Goal: Browse casually

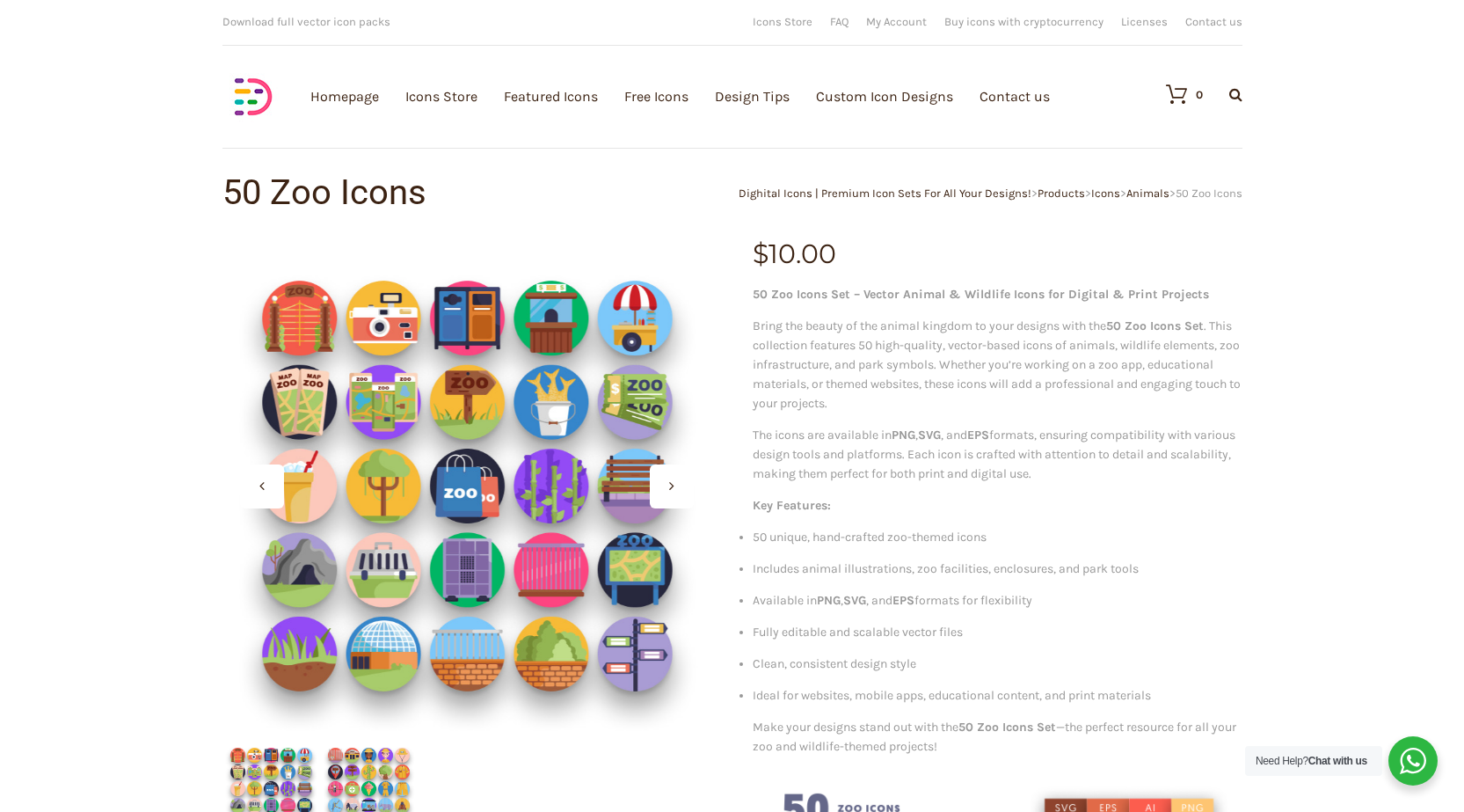
click at [655, 475] on div at bounding box center [672, 486] width 44 height 44
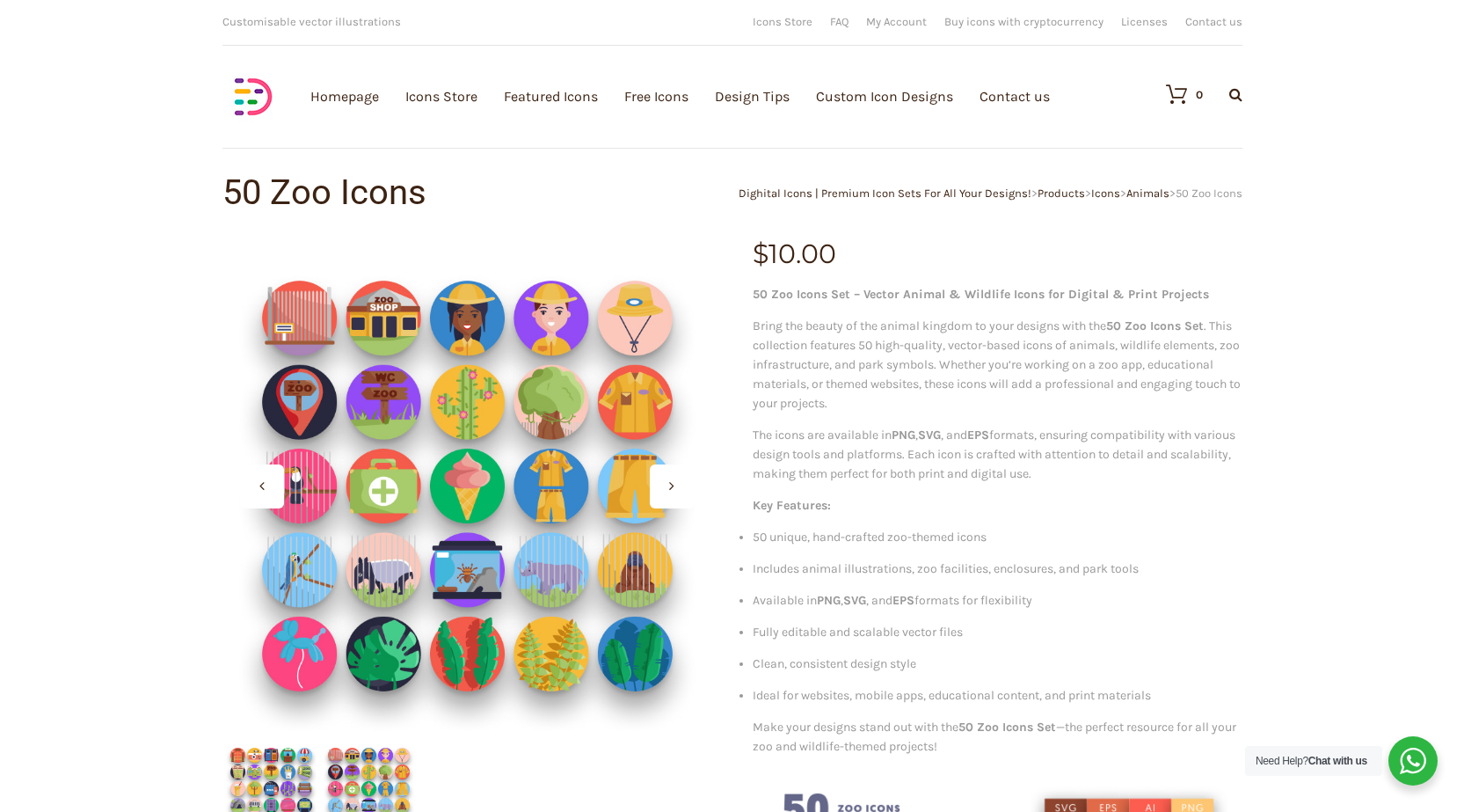
click at [655, 475] on div at bounding box center [672, 486] width 44 height 44
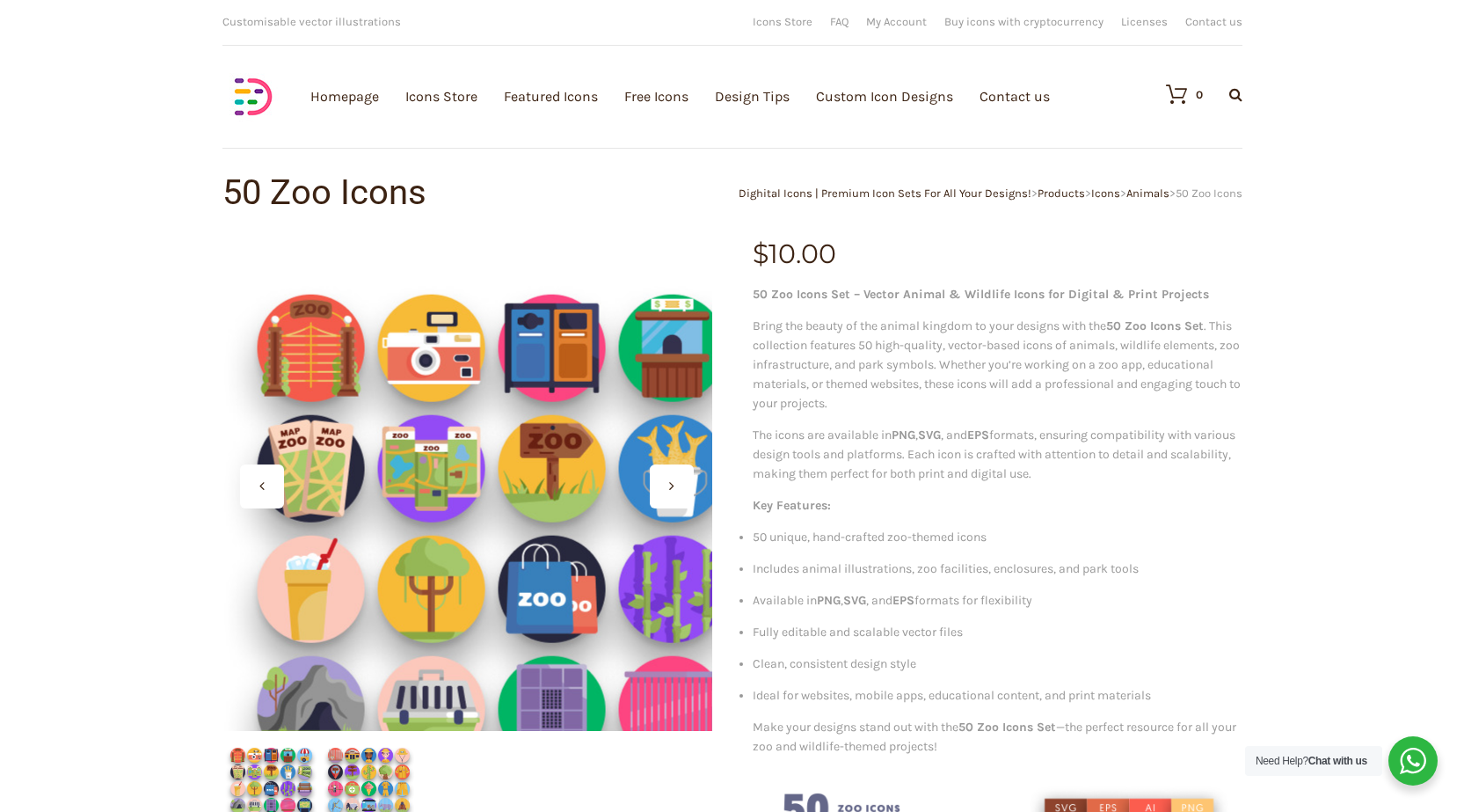
click at [327, 334] on div at bounding box center [467, 485] width 490 height 489
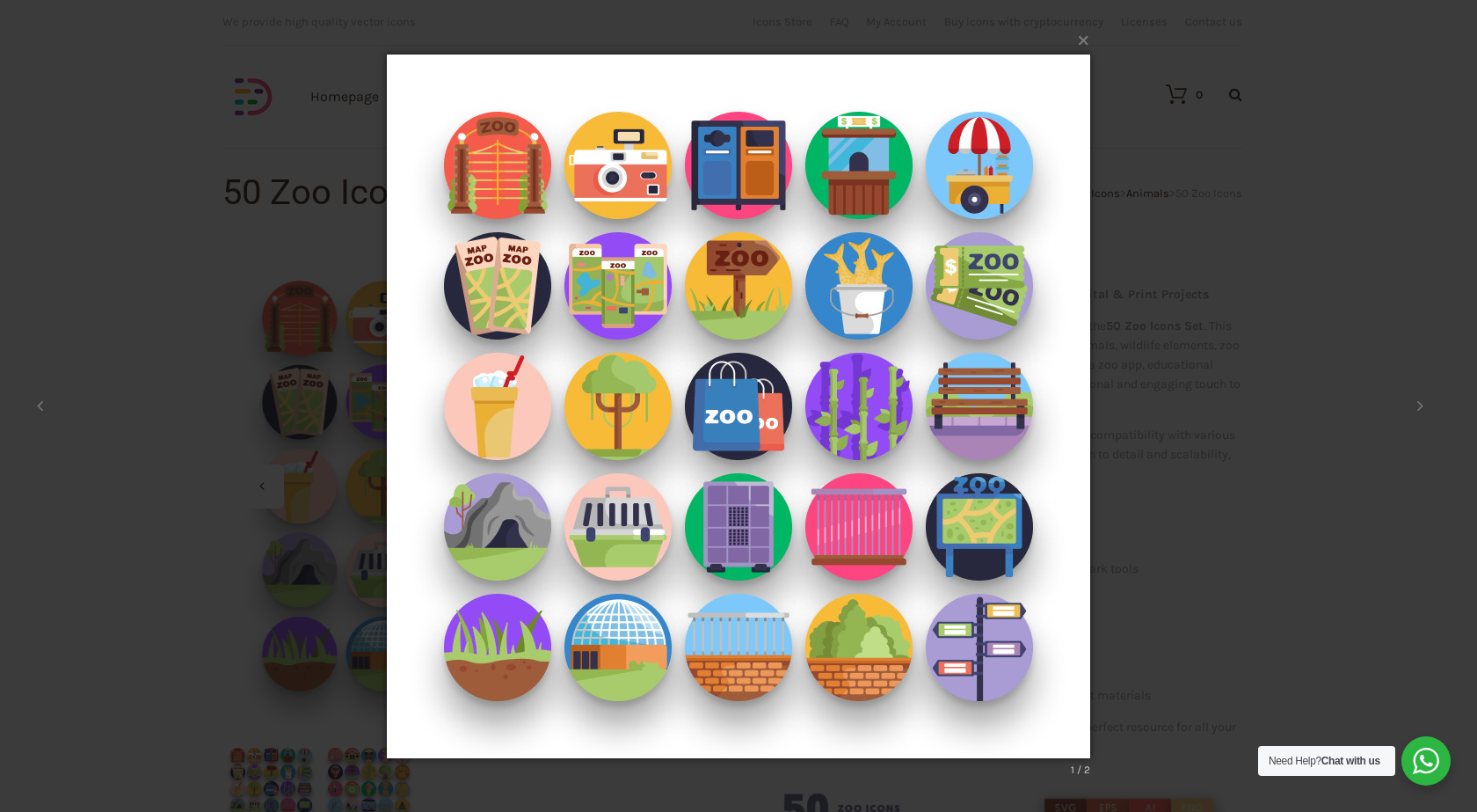
click at [496, 159] on img at bounding box center [738, 406] width 704 height 773
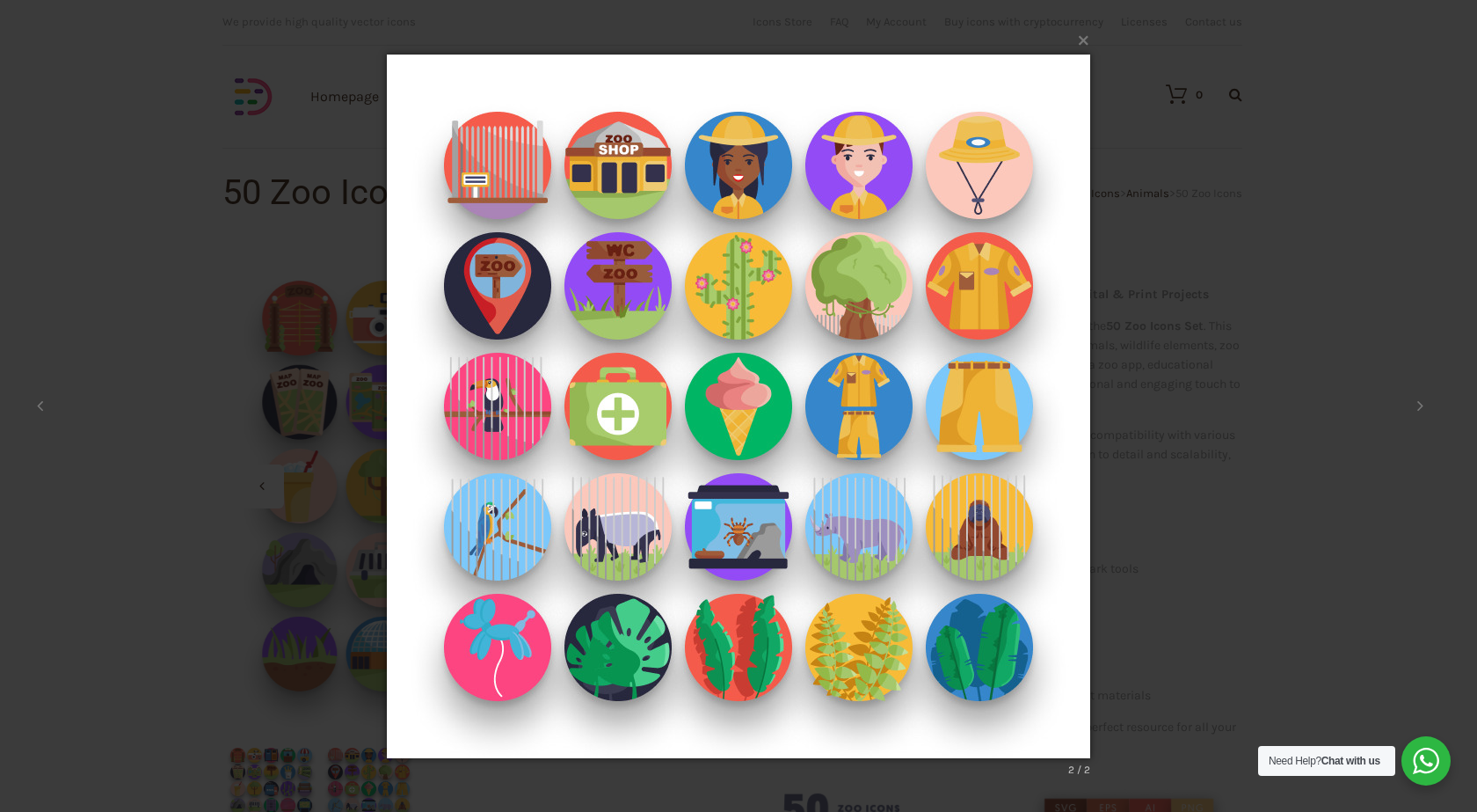
click at [496, 159] on img at bounding box center [738, 406] width 704 height 773
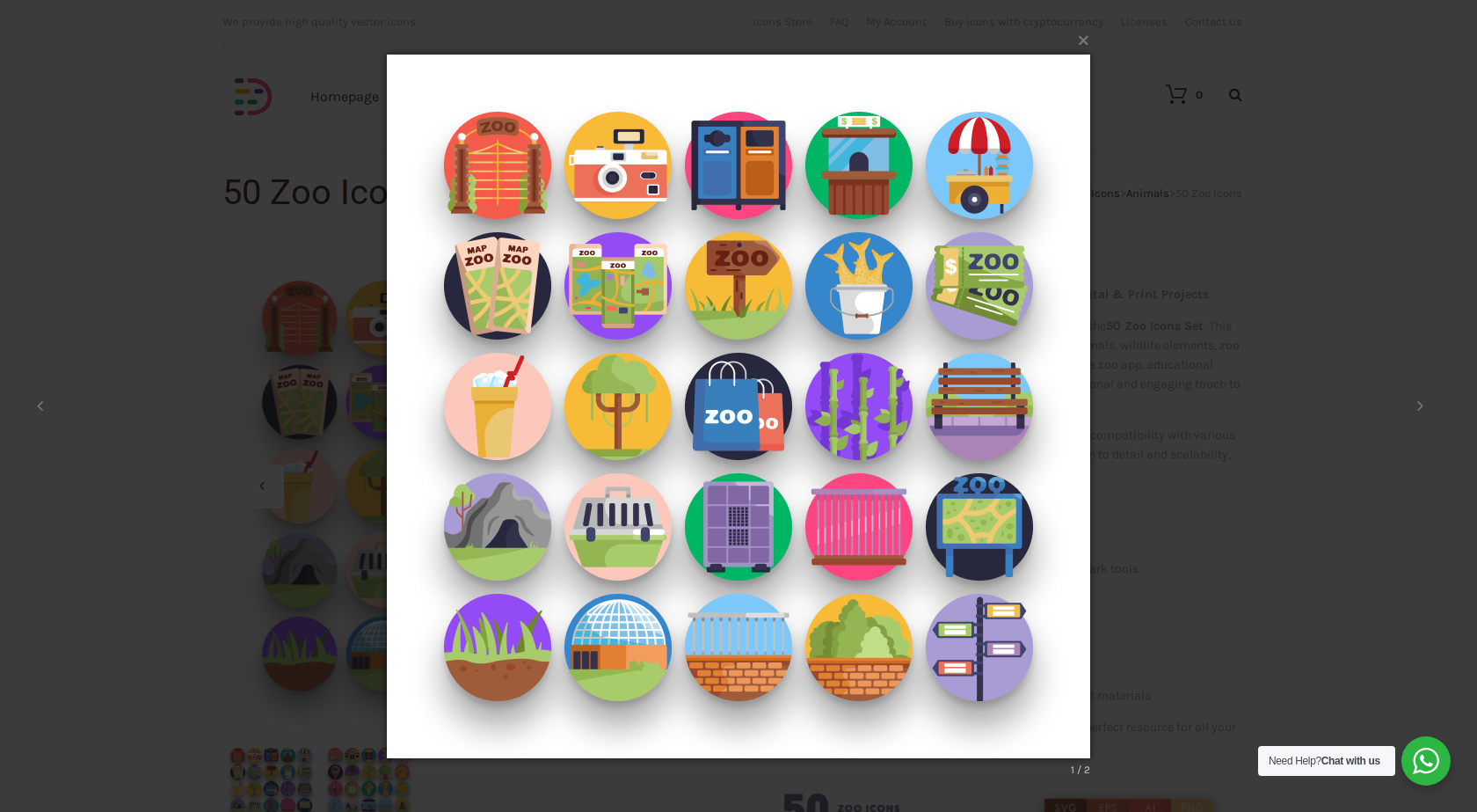
click at [496, 159] on img at bounding box center [738, 406] width 704 height 773
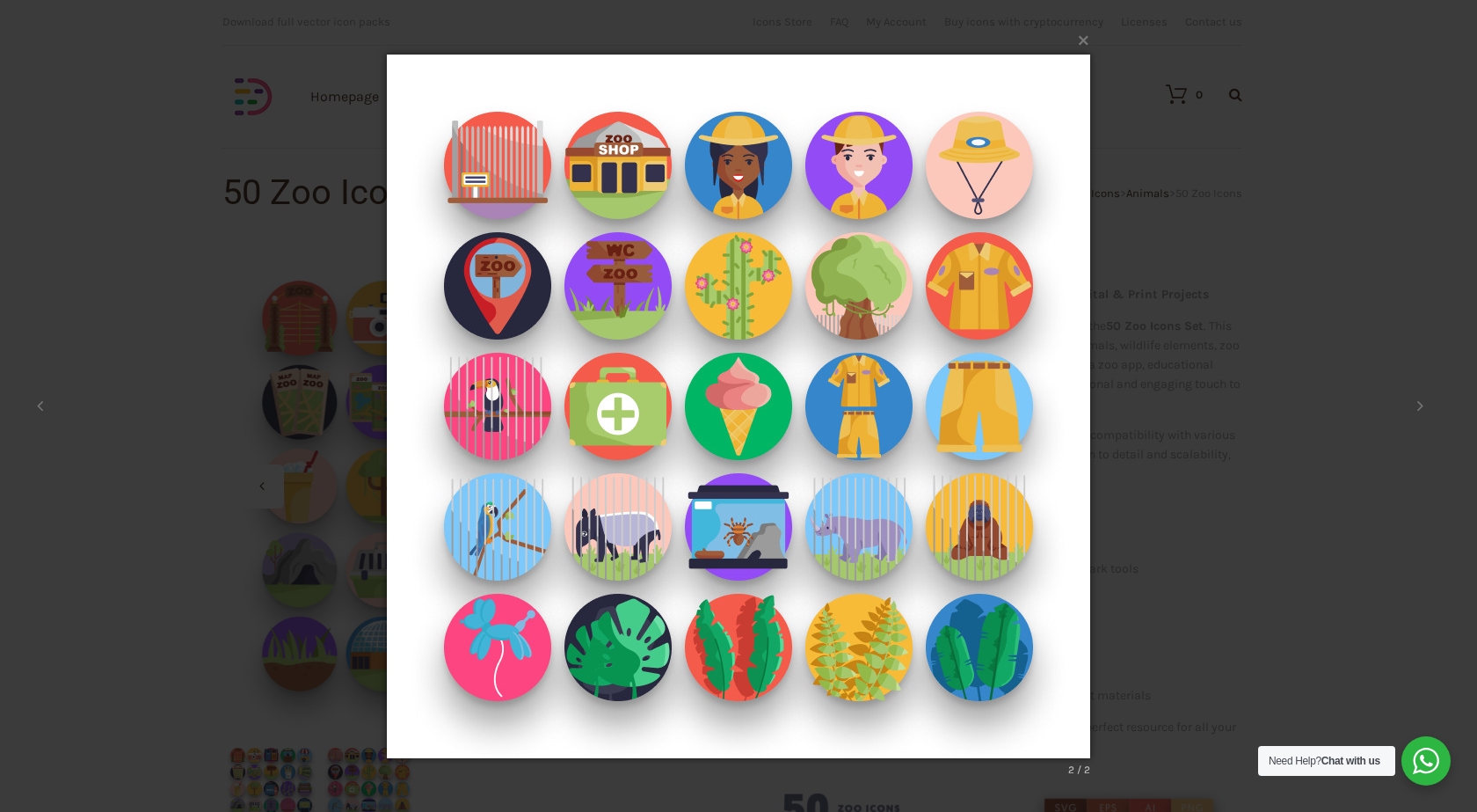
click at [345, 309] on div "× 50-Zoo _ Shop 2 / 2 Loading..." at bounding box center [738, 406] width 1477 height 812
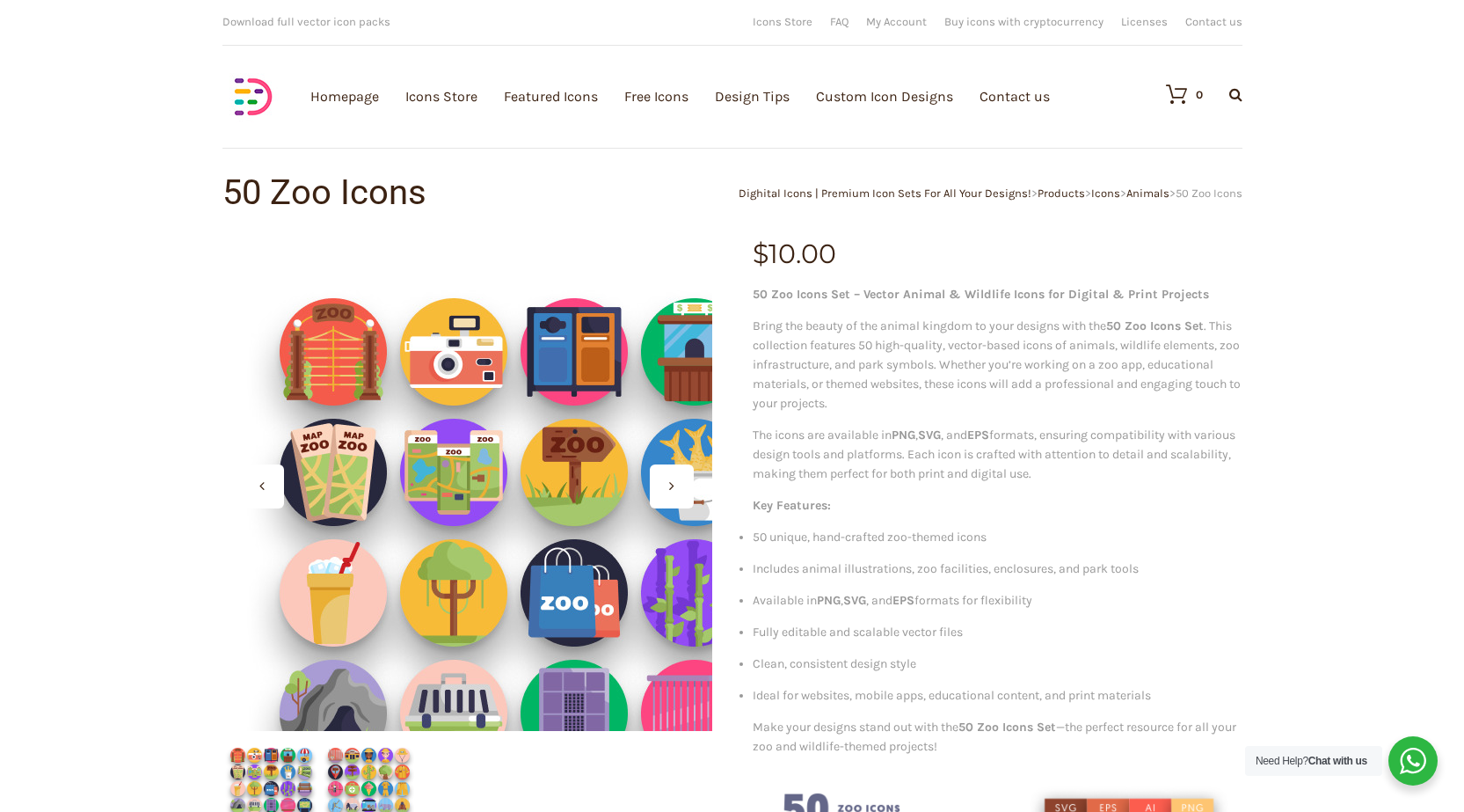
click at [377, 319] on div at bounding box center [467, 485] width 490 height 489
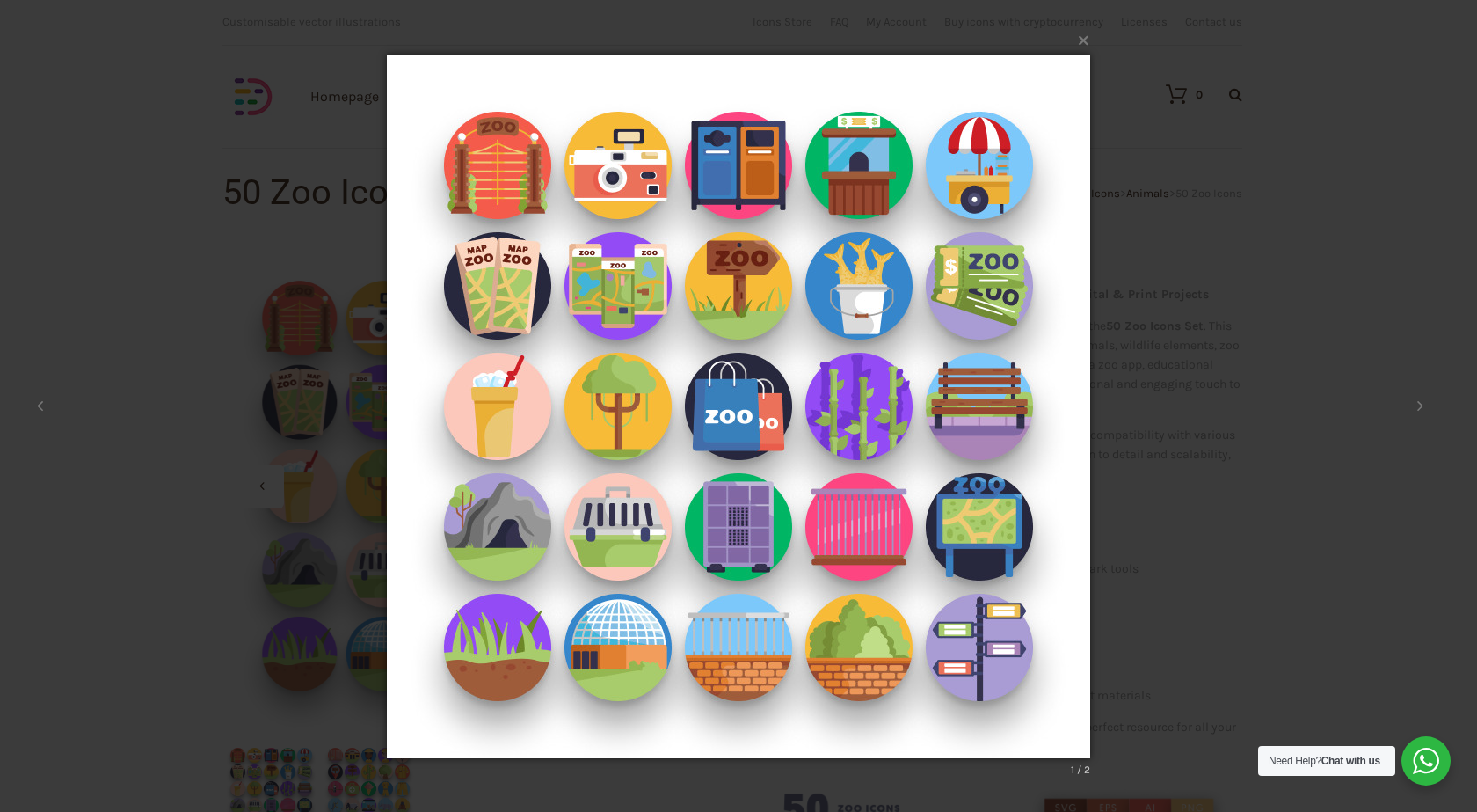
click at [1002, 368] on img at bounding box center [738, 406] width 704 height 773
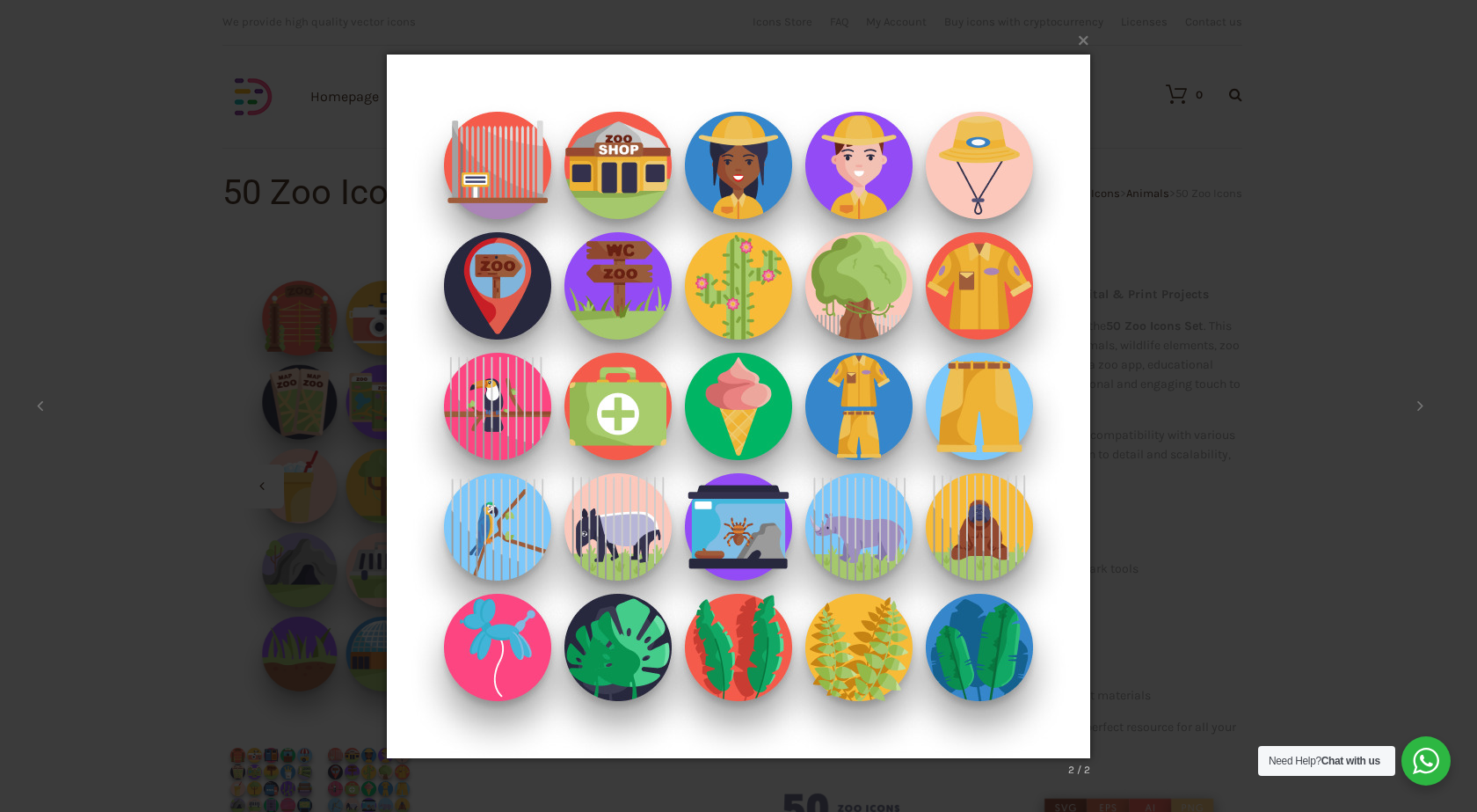
click at [1033, 422] on img at bounding box center [738, 406] width 704 height 773
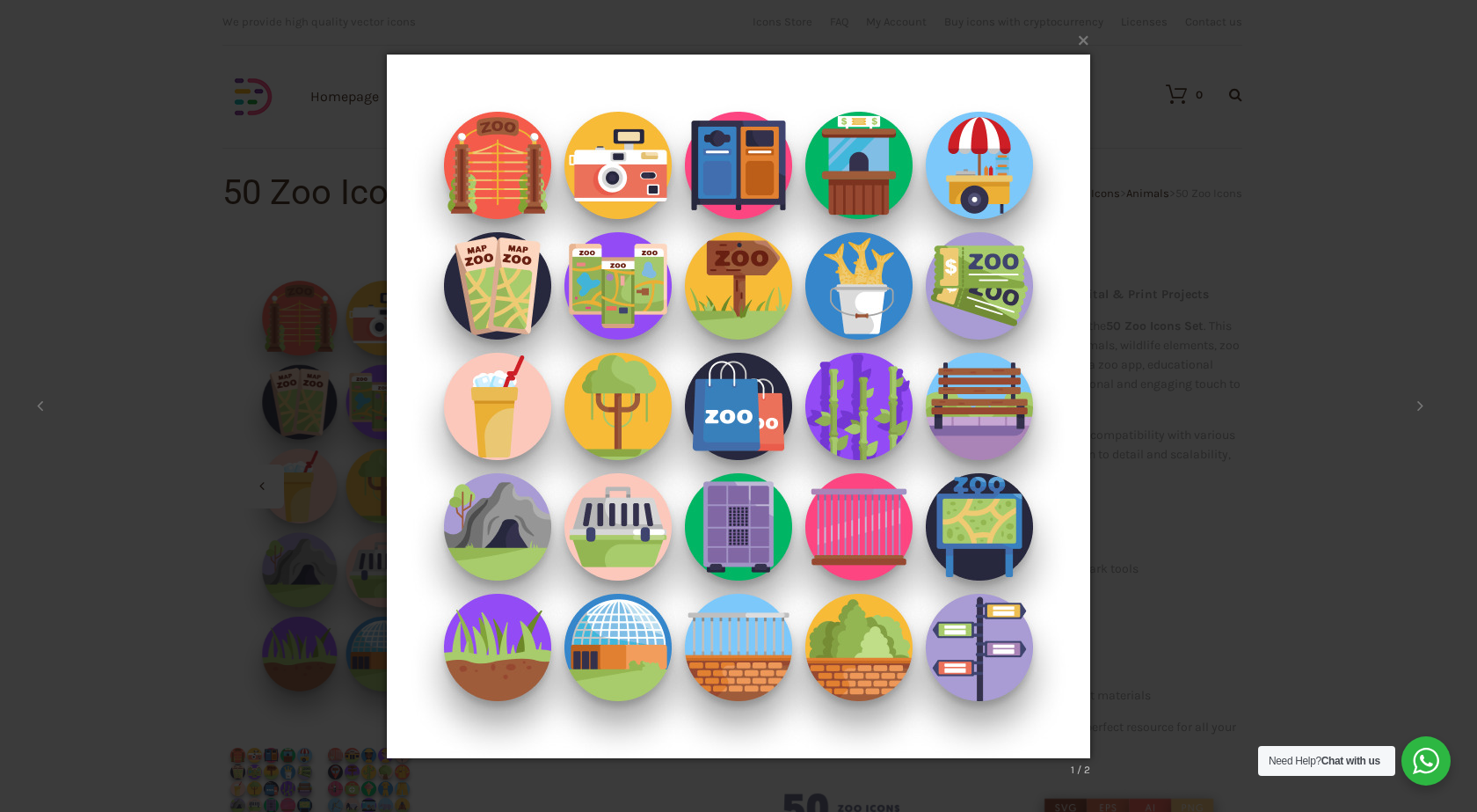
click at [1033, 422] on img at bounding box center [738, 406] width 704 height 773
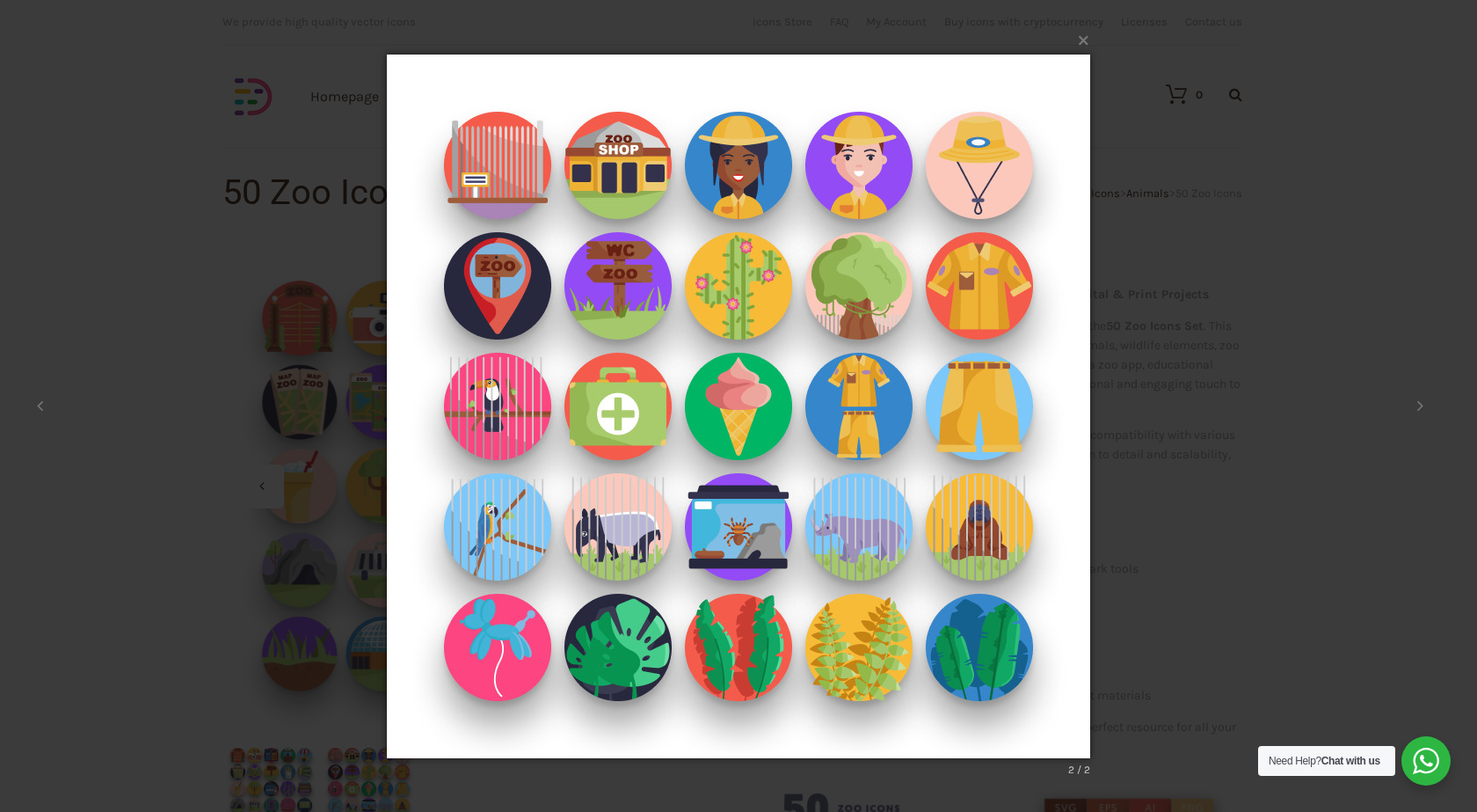
click at [1033, 422] on img at bounding box center [738, 406] width 704 height 773
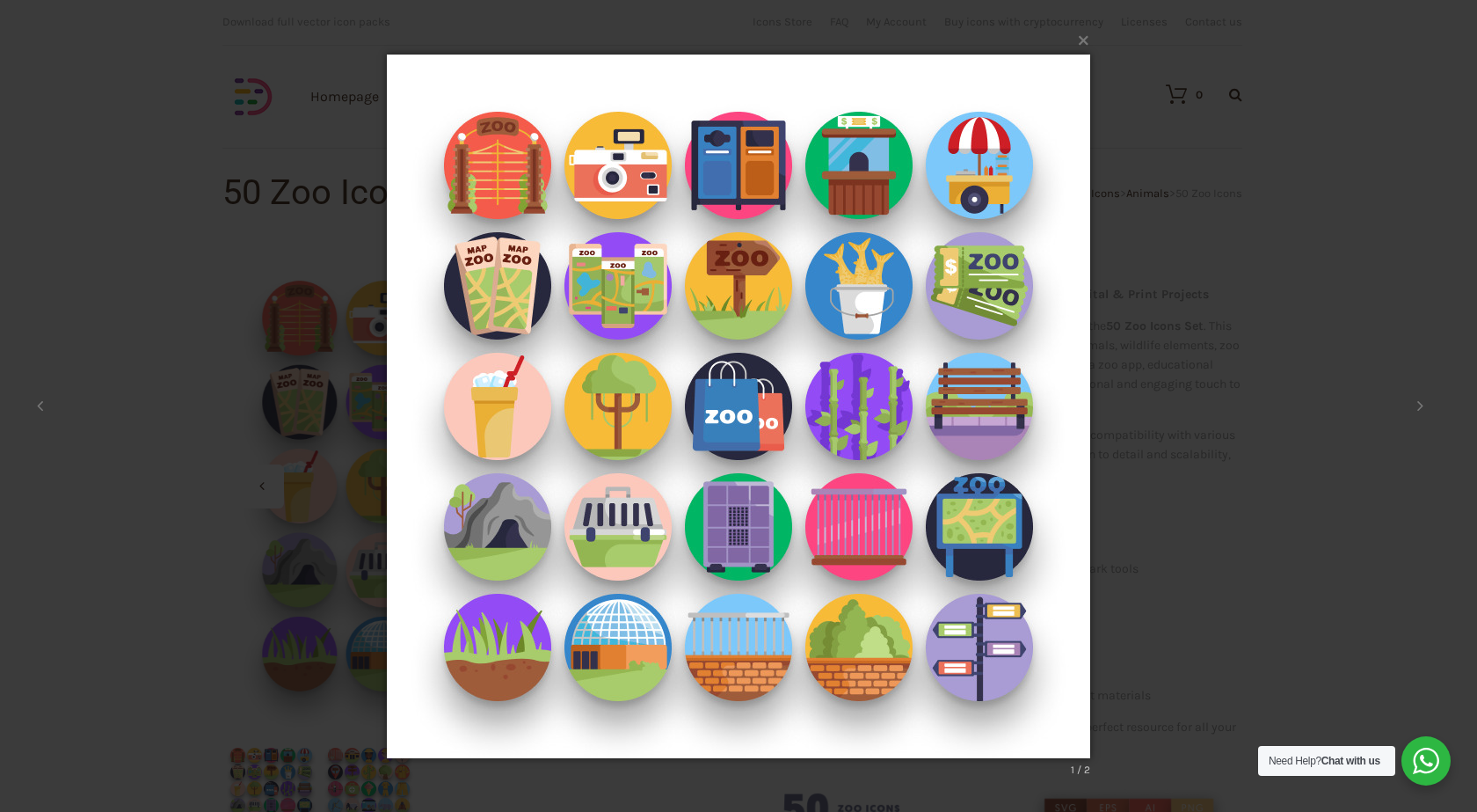
click at [203, 416] on div "× 1 / 2 Loading..." at bounding box center [738, 406] width 1477 height 812
